Goal: Task Accomplishment & Management: Manage account settings

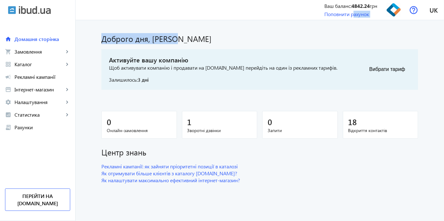
drag, startPoint x: 352, startPoint y: 14, endPoint x: 277, endPoint y: 21, distance: 75.7
click at [347, 38] on div "menu Ваш баланс: 4842.24 грн Поповнити рахунок СТАНДАРТ [EMAIL_ADDRESS][DOMAIN_…" at bounding box center [260, 110] width 369 height 221
click at [210, 101] on div "Доброго дня, [PERSON_NAME] Активуйте вашу компанію Щоб активувати компанію і пр…" at bounding box center [260, 106] width 332 height 156
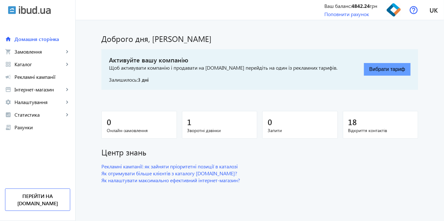
click at [390, 68] on button "Вибрати тариф" at bounding box center [387, 69] width 47 height 13
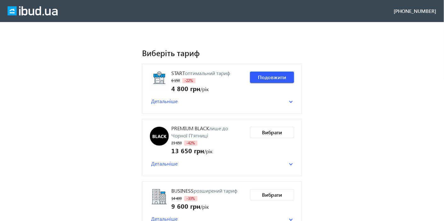
click at [164, 162] on span "Детальніше" at bounding box center [164, 163] width 26 height 7
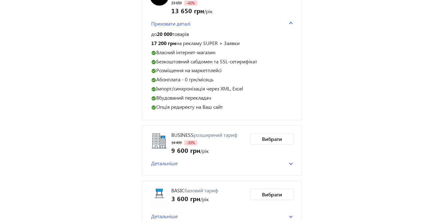
scroll to position [35, 0]
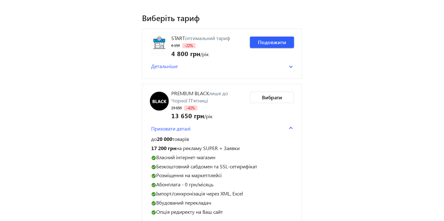
click at [169, 62] on mat-expansion-panel-header "Детальніше" at bounding box center [222, 65] width 144 height 9
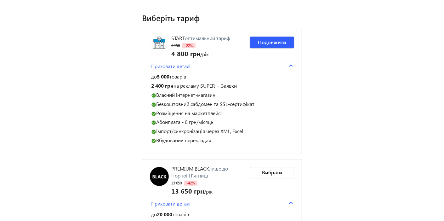
click at [291, 64] on mat-expansion-panel-header "Приховати деталі" at bounding box center [222, 65] width 144 height 9
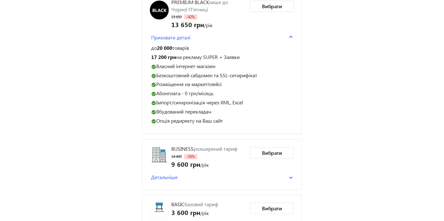
scroll to position [140, 0]
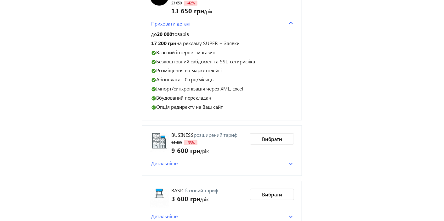
click at [161, 165] on mat-expansion-panel-header "Детальніше" at bounding box center [222, 162] width 144 height 9
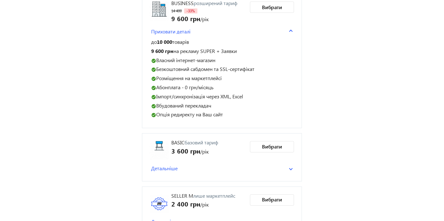
scroll to position [288, 0]
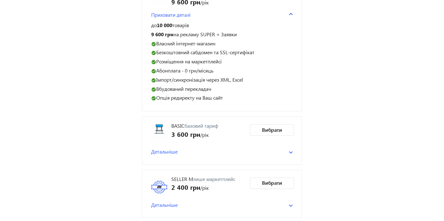
click at [171, 148] on span "Детальніше" at bounding box center [164, 151] width 26 height 7
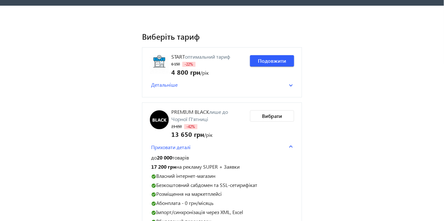
scroll to position [0, 0]
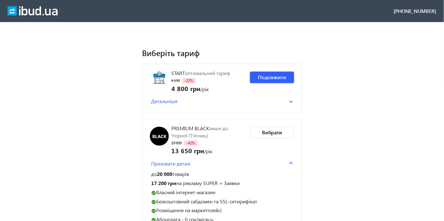
click at [175, 103] on span "Детальніше" at bounding box center [164, 101] width 26 height 7
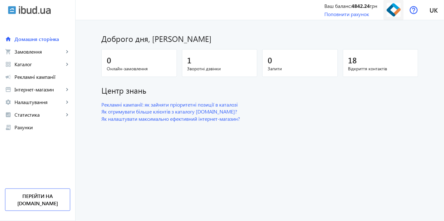
drag, startPoint x: 391, startPoint y: 11, endPoint x: 390, endPoint y: 17, distance: 6.1
click at [391, 11] on img at bounding box center [394, 10] width 14 height 14
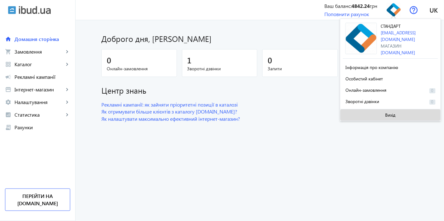
click at [381, 111] on span at bounding box center [391, 114] width 100 height 15
